Goal: Task Accomplishment & Management: Manage account settings

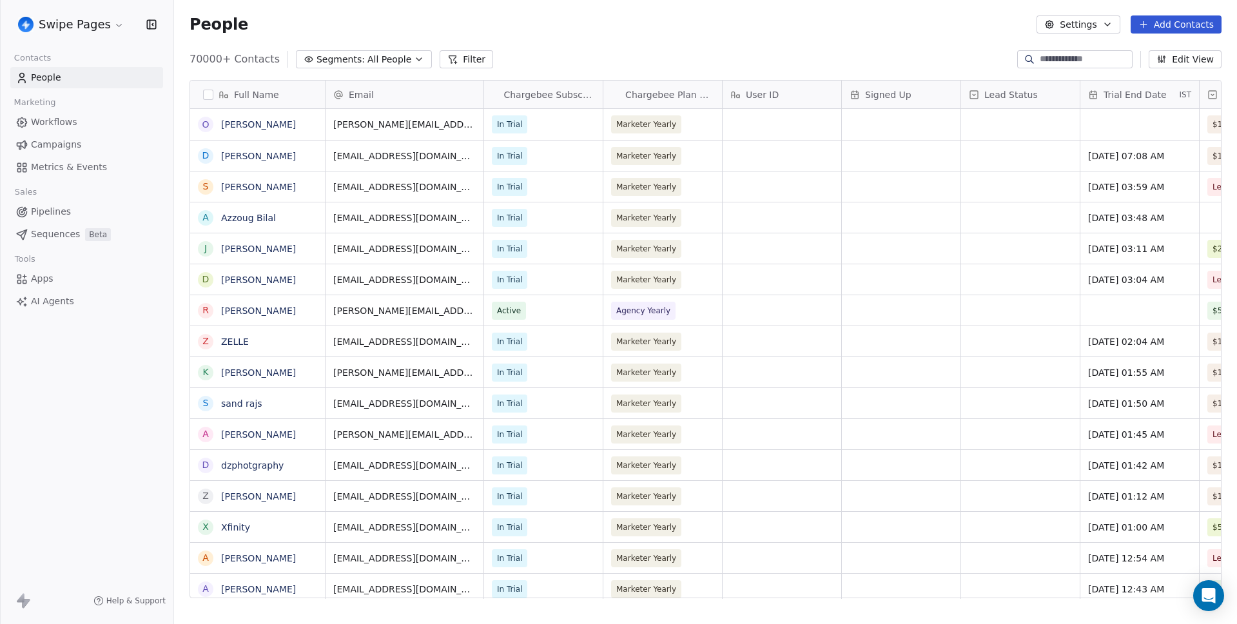
scroll to position [540, 1053]
click at [84, 373] on div "Swipe Pages Contacts People Marketing Workflows Campaigns Metrics & Events Sale…" at bounding box center [86, 312] width 173 height 624
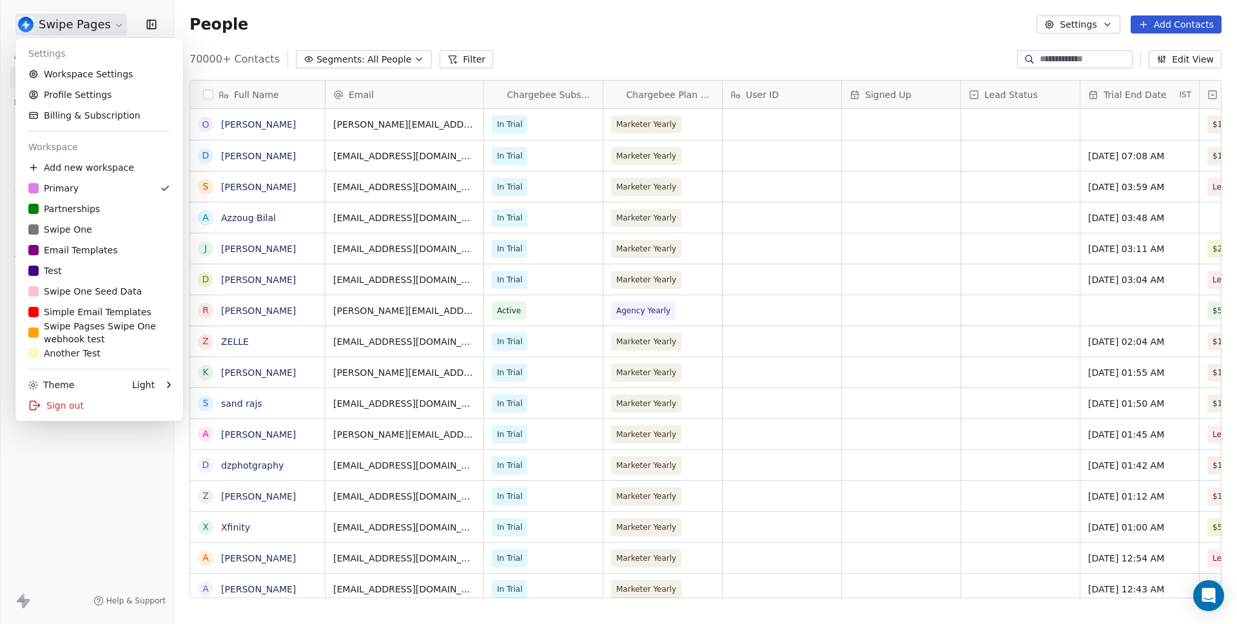
click at [70, 28] on html "Swipe Pages Contacts People Marketing Workflows Campaigns Metrics & Events Sale…" at bounding box center [618, 312] width 1237 height 624
click at [88, 81] on link "Workspace Settings" at bounding box center [99, 74] width 157 height 21
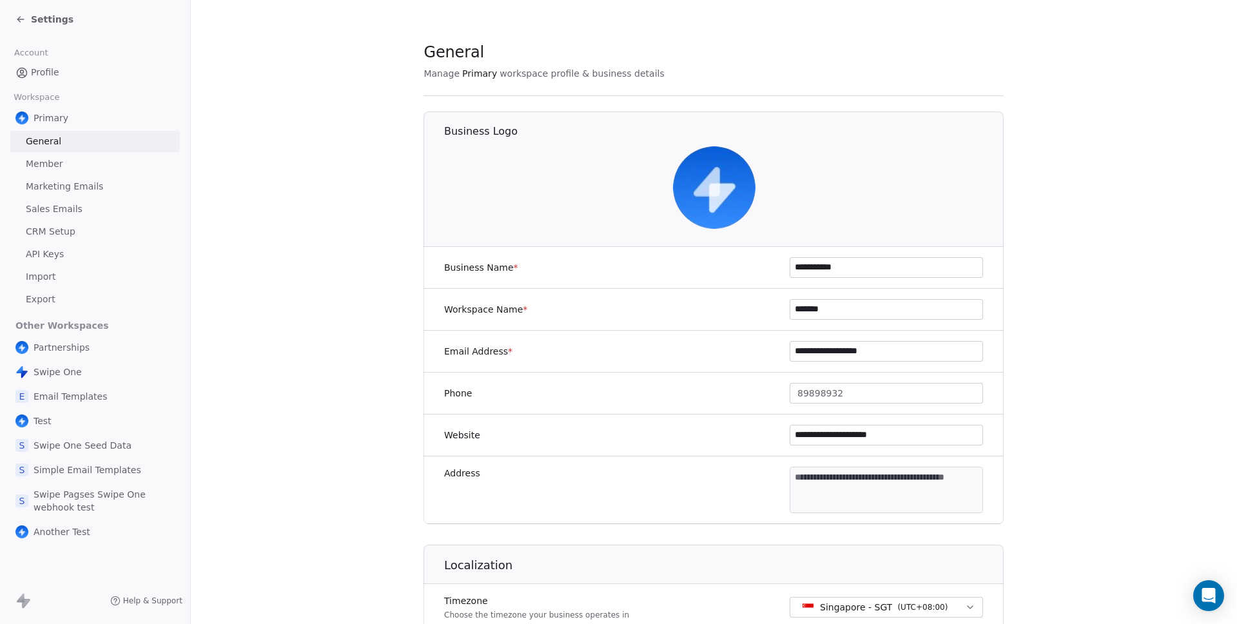
click at [67, 257] on link "API Keys" at bounding box center [95, 254] width 170 height 21
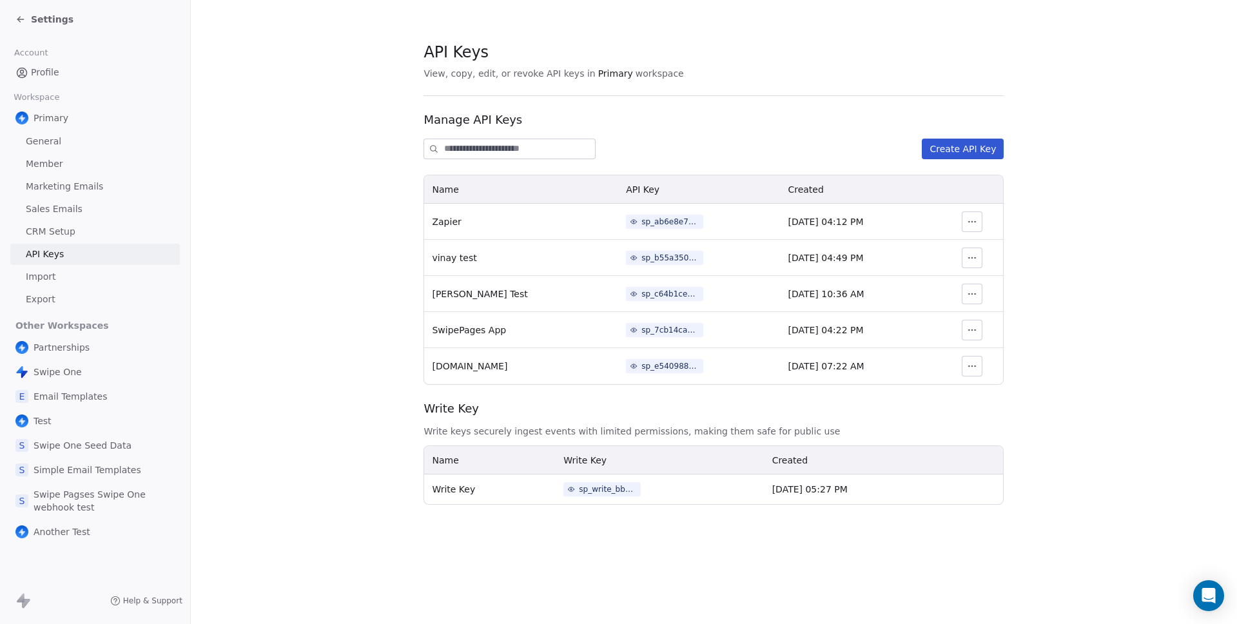
click at [641, 219] on div "sp_ab6e8e76b2084af5a7712af628d67e70" at bounding box center [670, 222] width 58 height 12
drag, startPoint x: 415, startPoint y: 195, endPoint x: 469, endPoint y: 250, distance: 77.0
click at [415, 195] on div "Your API Key Store this API key in a secure place, such as a password manager o…" at bounding box center [618, 312] width 1237 height 624
click at [642, 259] on div "sp_b55a3500703145bbb13adf63913ee29b" at bounding box center [670, 258] width 58 height 12
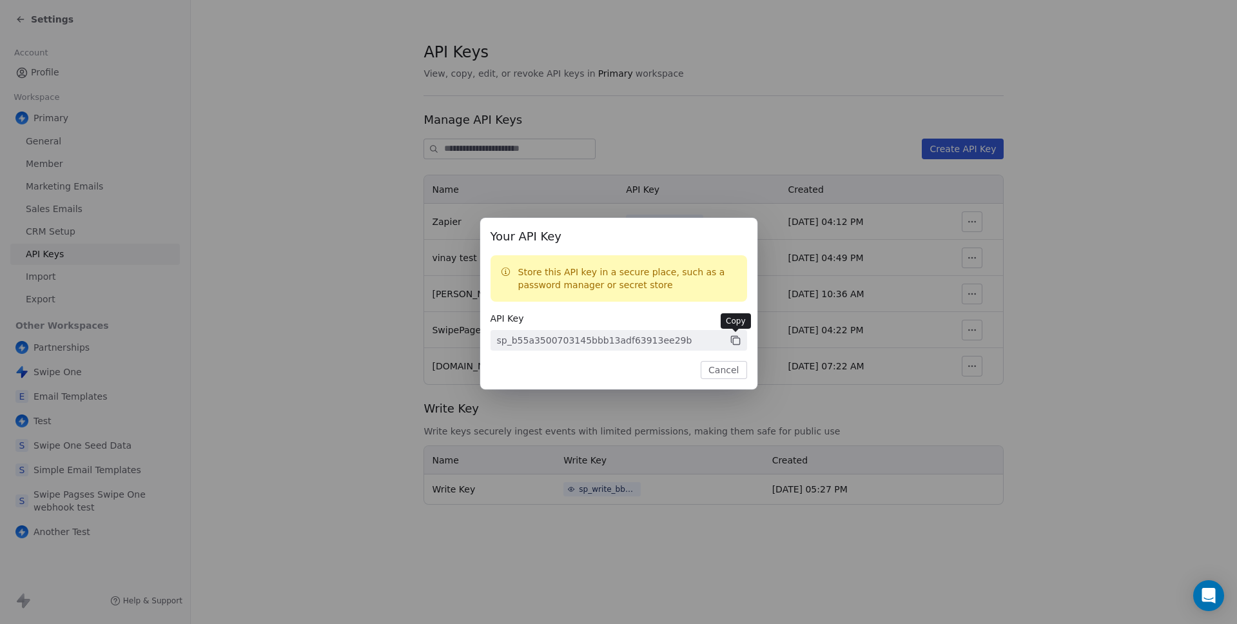
click at [737, 335] on icon at bounding box center [736, 341] width 12 height 12
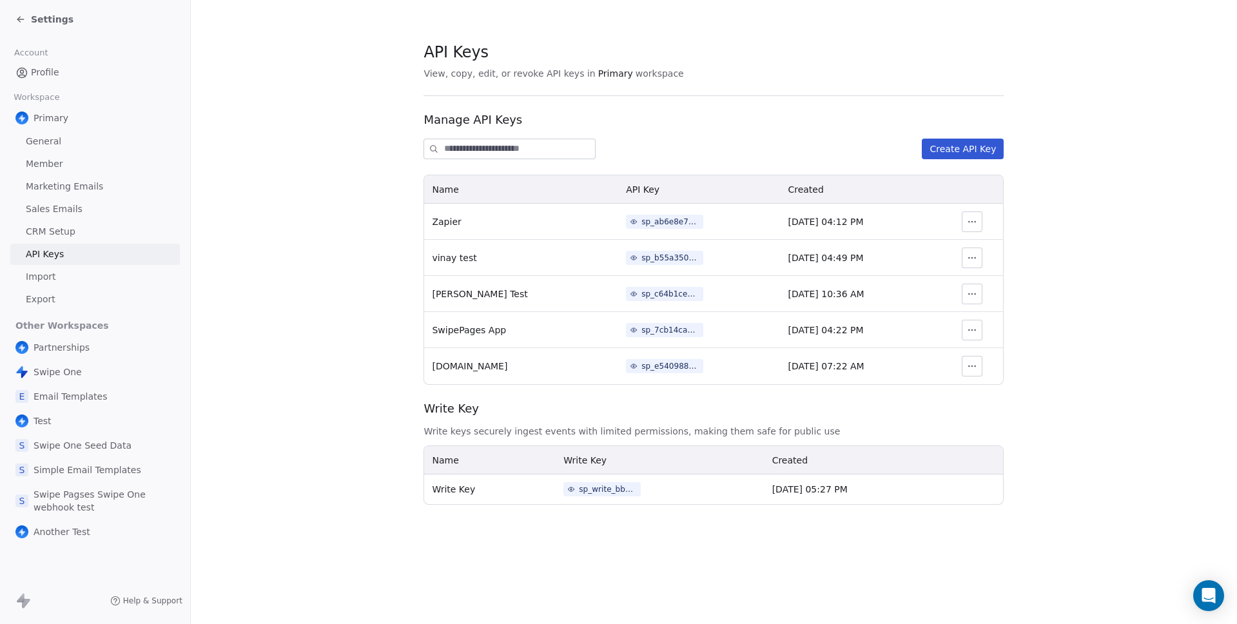
click at [428, 333] on div "Your API Key Store this API key in a secure place, such as a password manager o…" at bounding box center [618, 312] width 1237 height 230
click at [362, 233] on section "API Keys View, copy, edit, or revoke API keys in Primary workspace Manage API K…" at bounding box center [714, 273] width 1046 height 546
click at [55, 24] on span "Settings" at bounding box center [52, 19] width 43 height 13
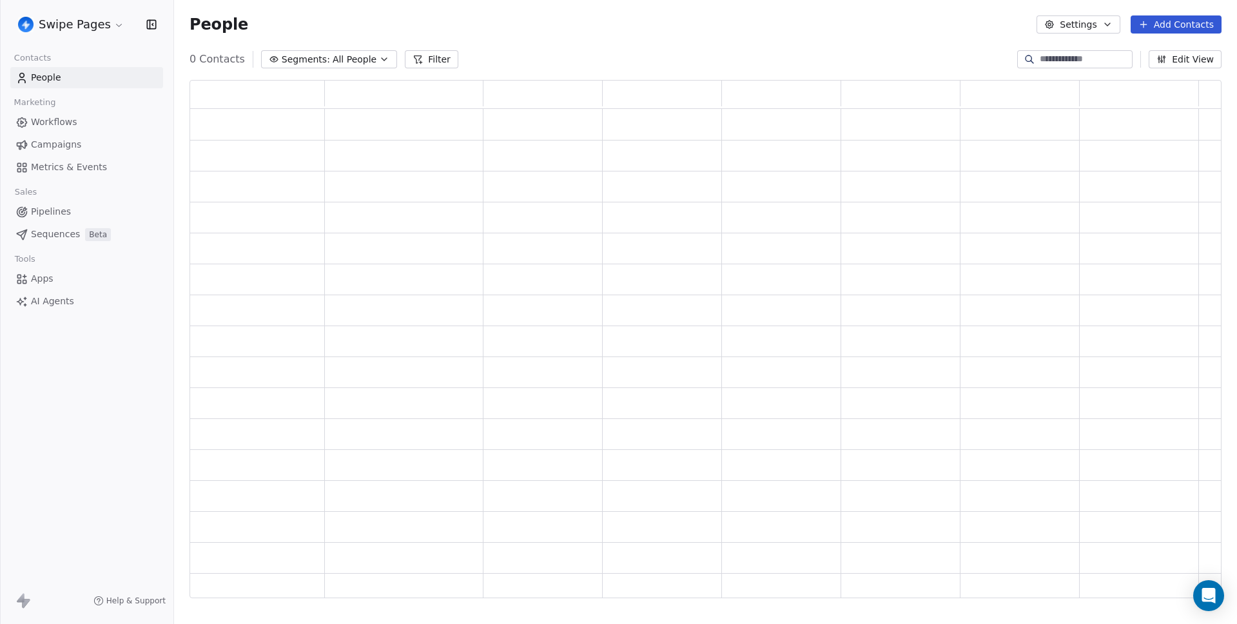
scroll to position [509, 1022]
click at [61, 118] on span "Workflows" at bounding box center [54, 122] width 46 height 14
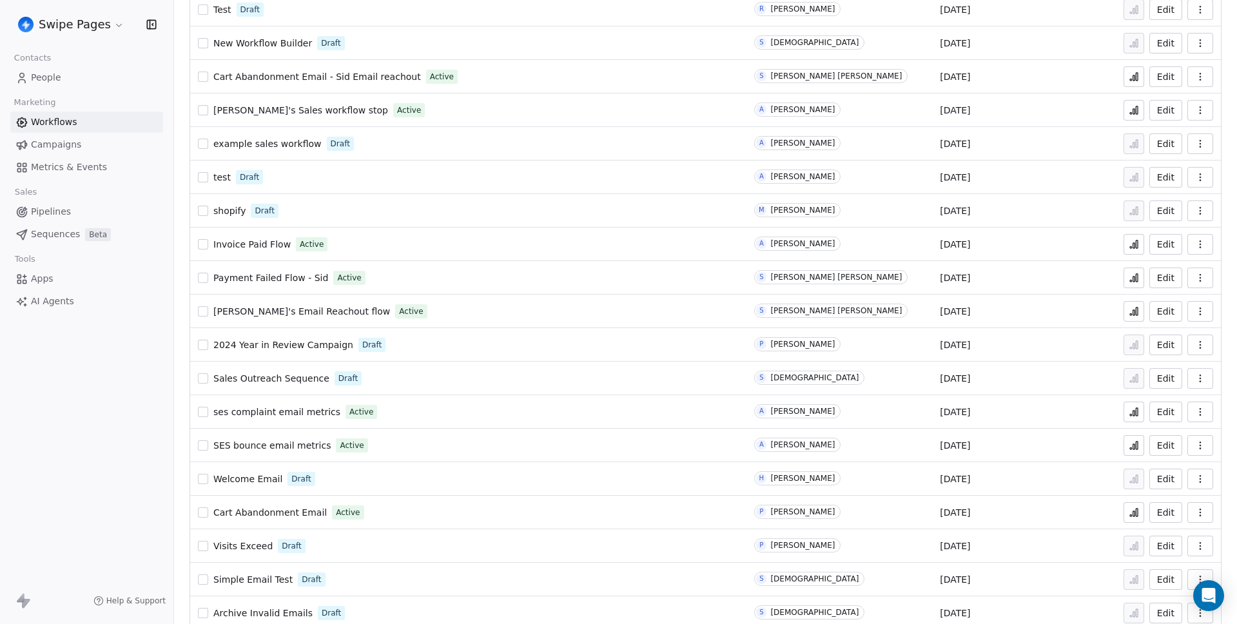
scroll to position [355, 0]
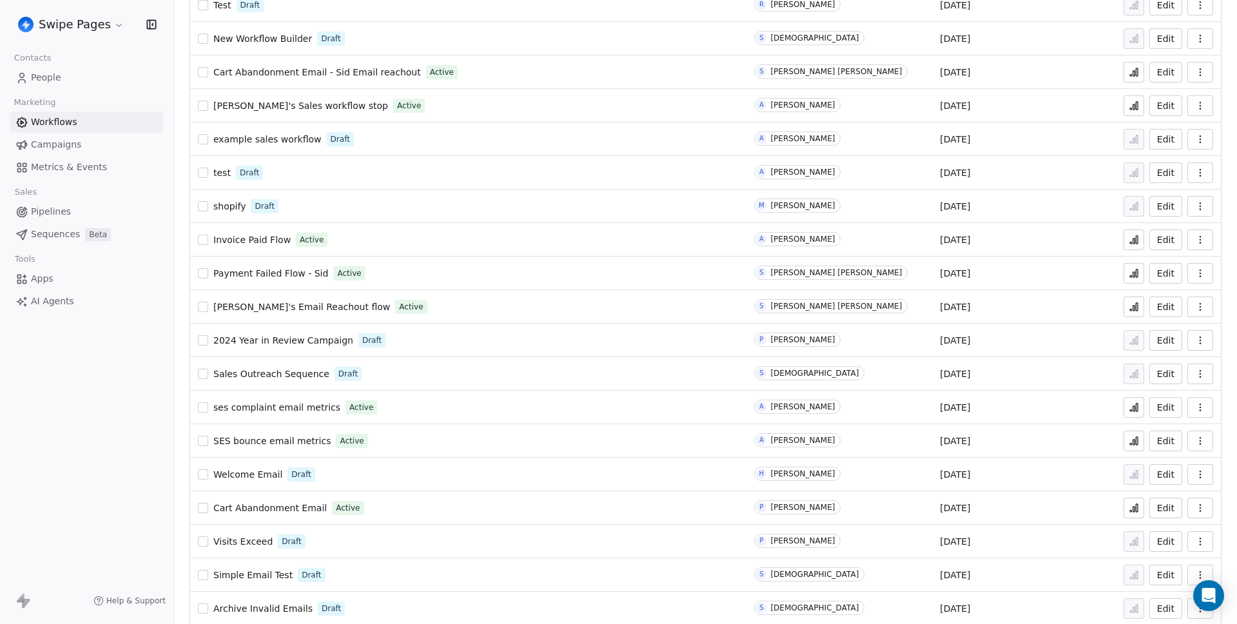
click at [1124, 315] on button at bounding box center [1134, 307] width 21 height 21
